Goal: Find specific page/section: Find specific page/section

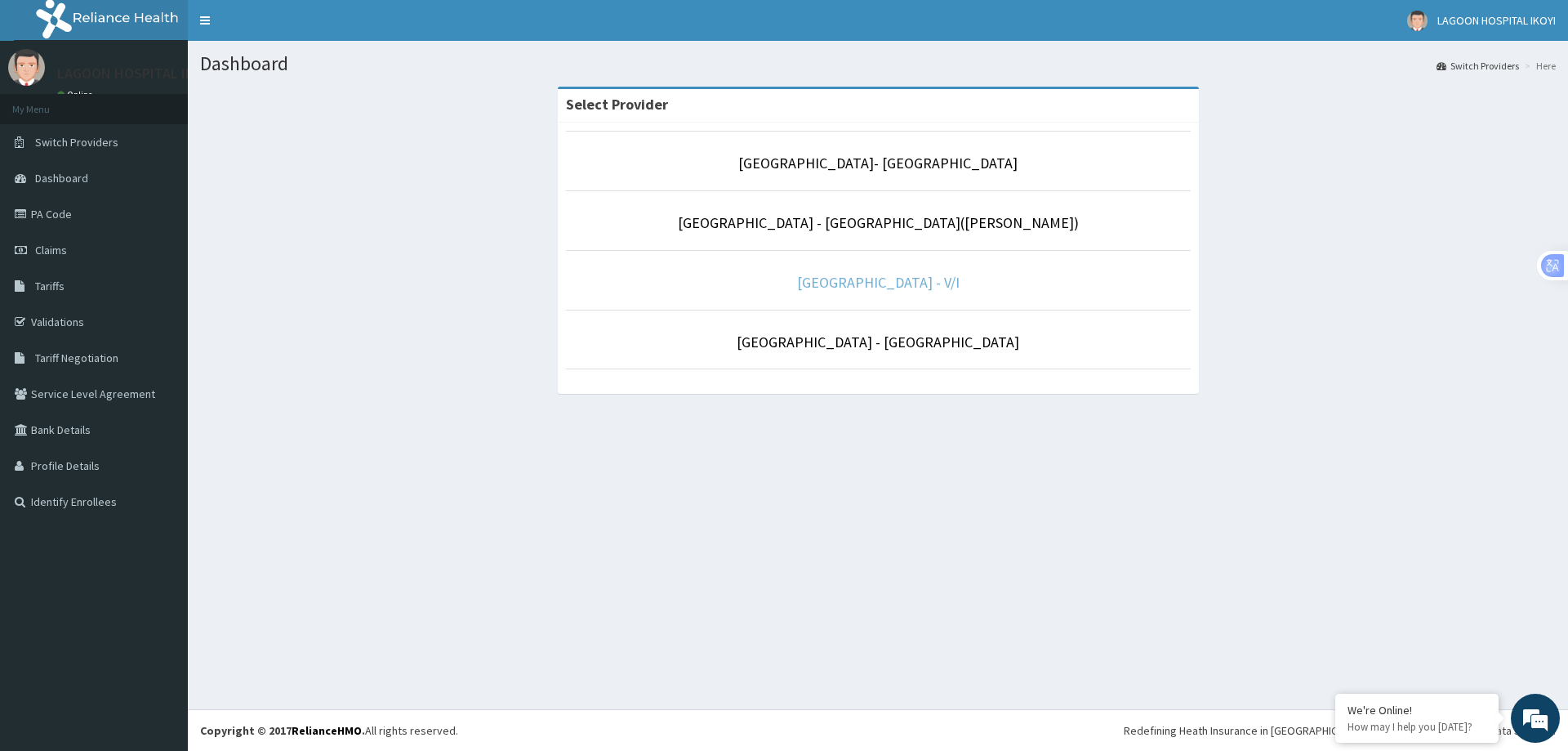
click at [893, 286] on link "[GEOGRAPHIC_DATA] - V/I" at bounding box center [878, 282] width 163 height 19
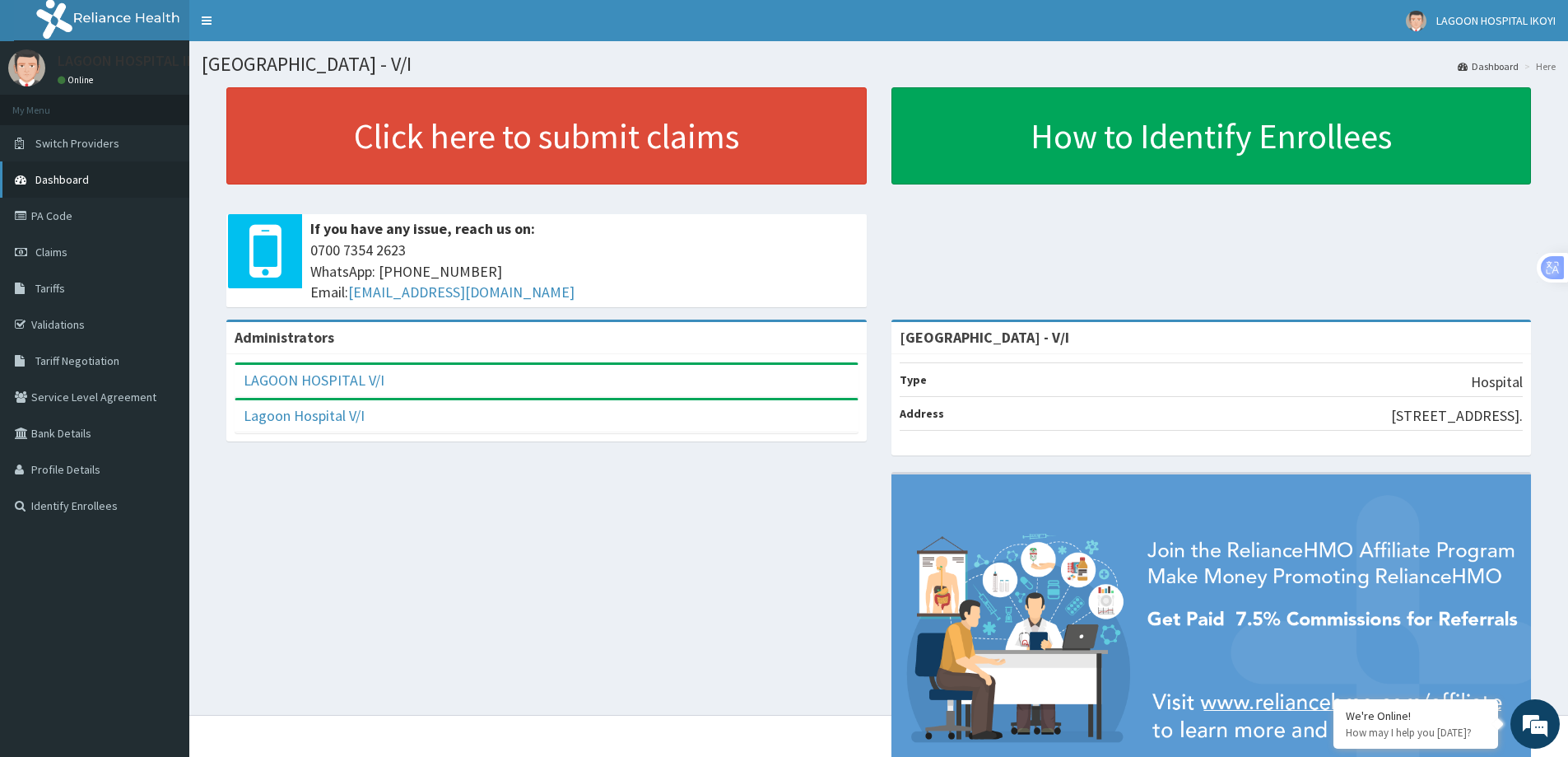
click at [70, 187] on link "Dashboard" at bounding box center [94, 179] width 189 height 37
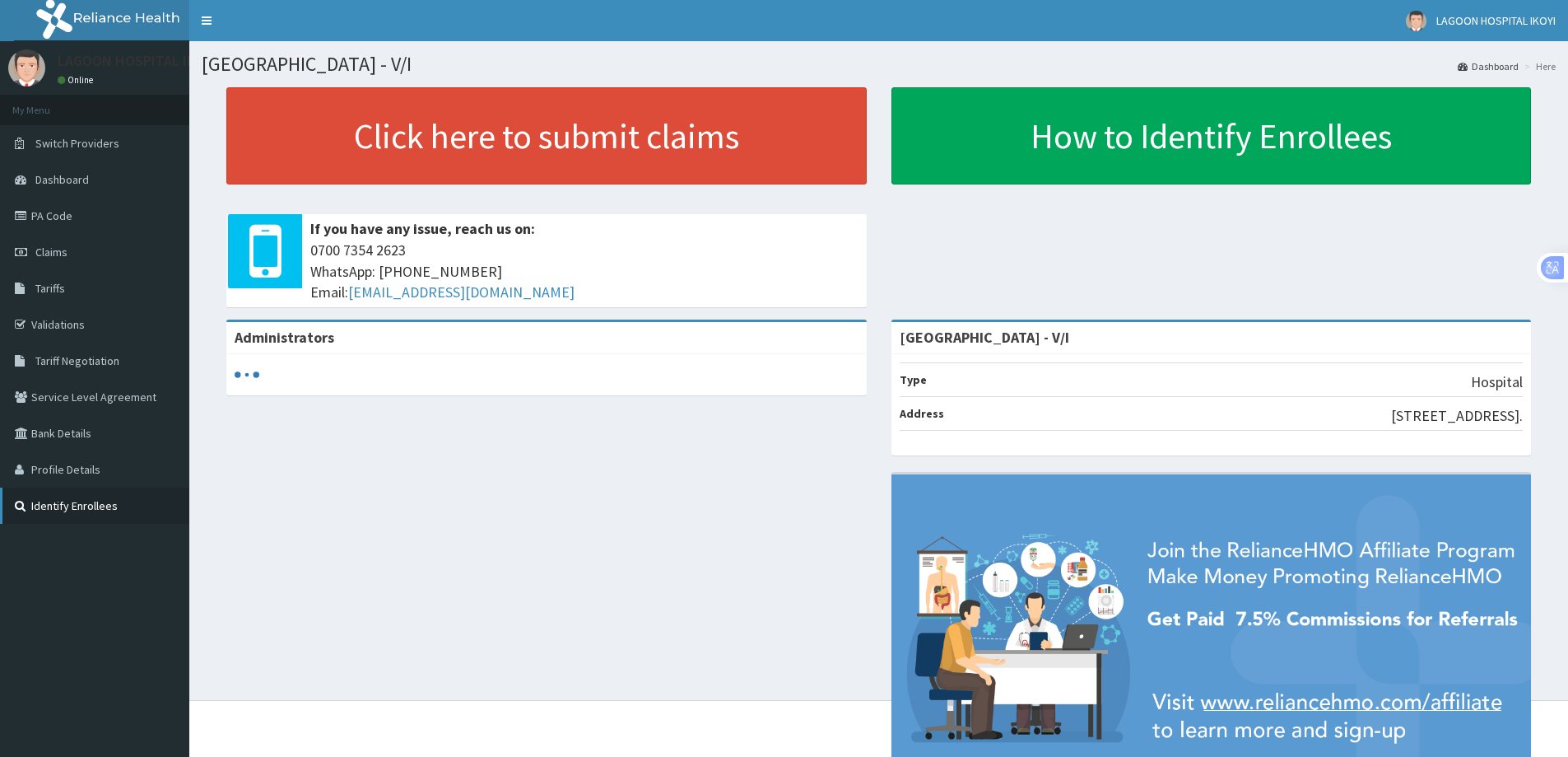
click at [78, 500] on link "Identify Enrollees" at bounding box center [94, 506] width 189 height 37
